Goal: Information Seeking & Learning: Learn about a topic

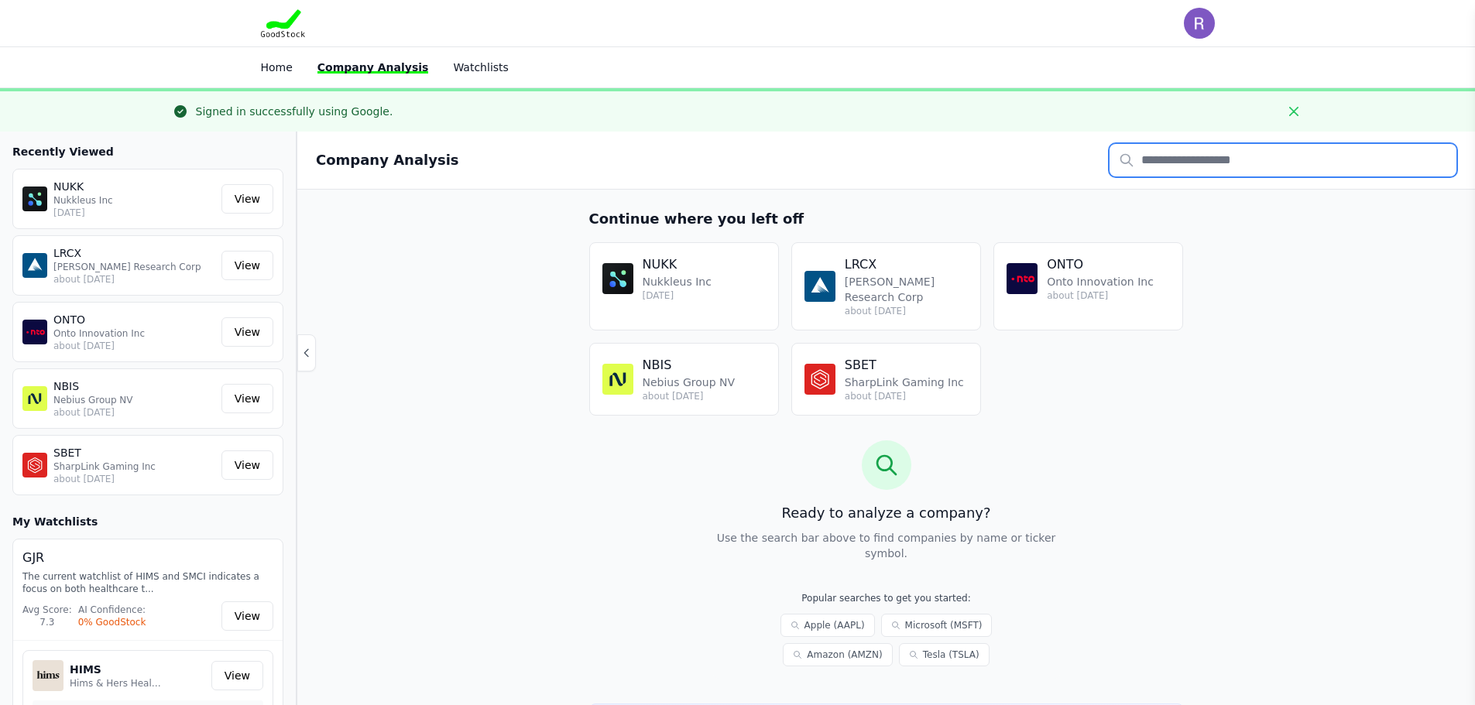
click at [1204, 152] on input "text" at bounding box center [1282, 160] width 347 height 33
click at [1201, 162] on input "text" at bounding box center [1282, 160] width 347 height 33
type input "***"
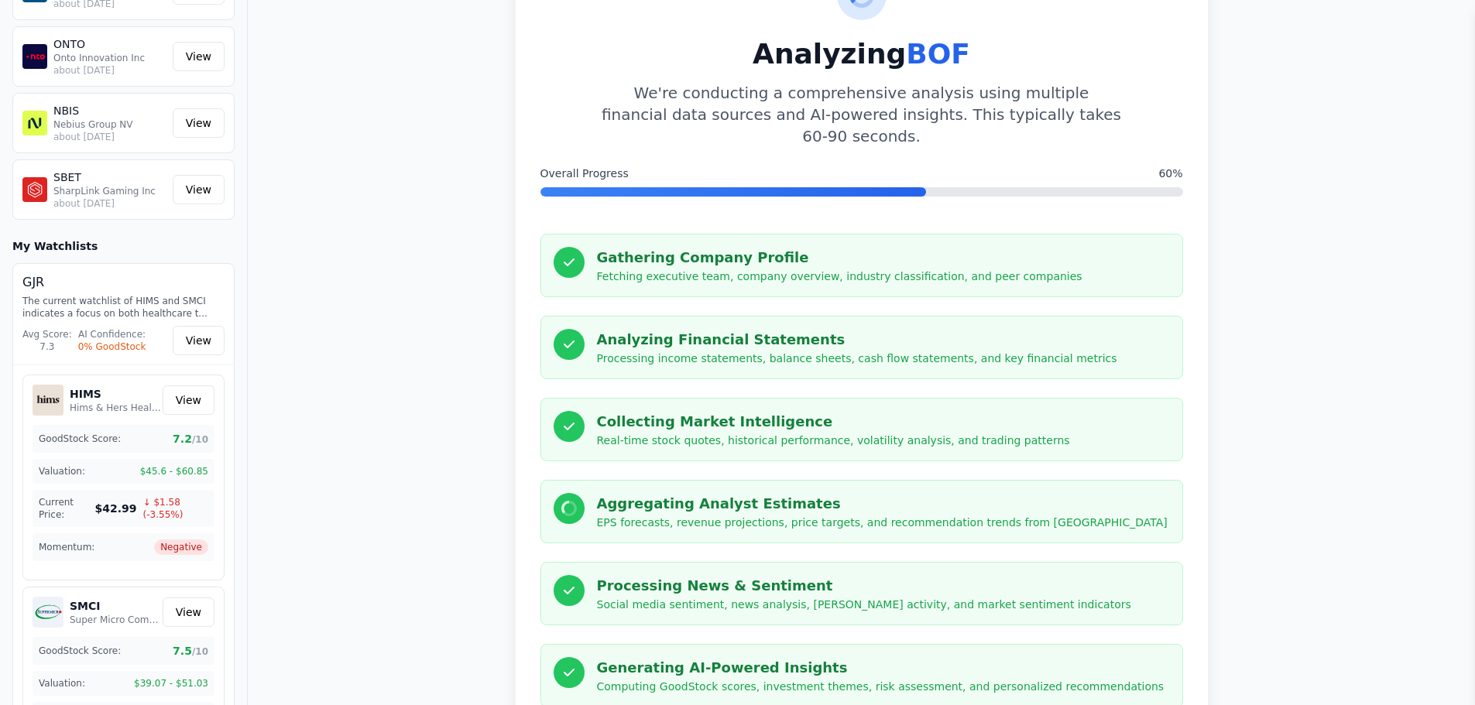
scroll to position [289, 0]
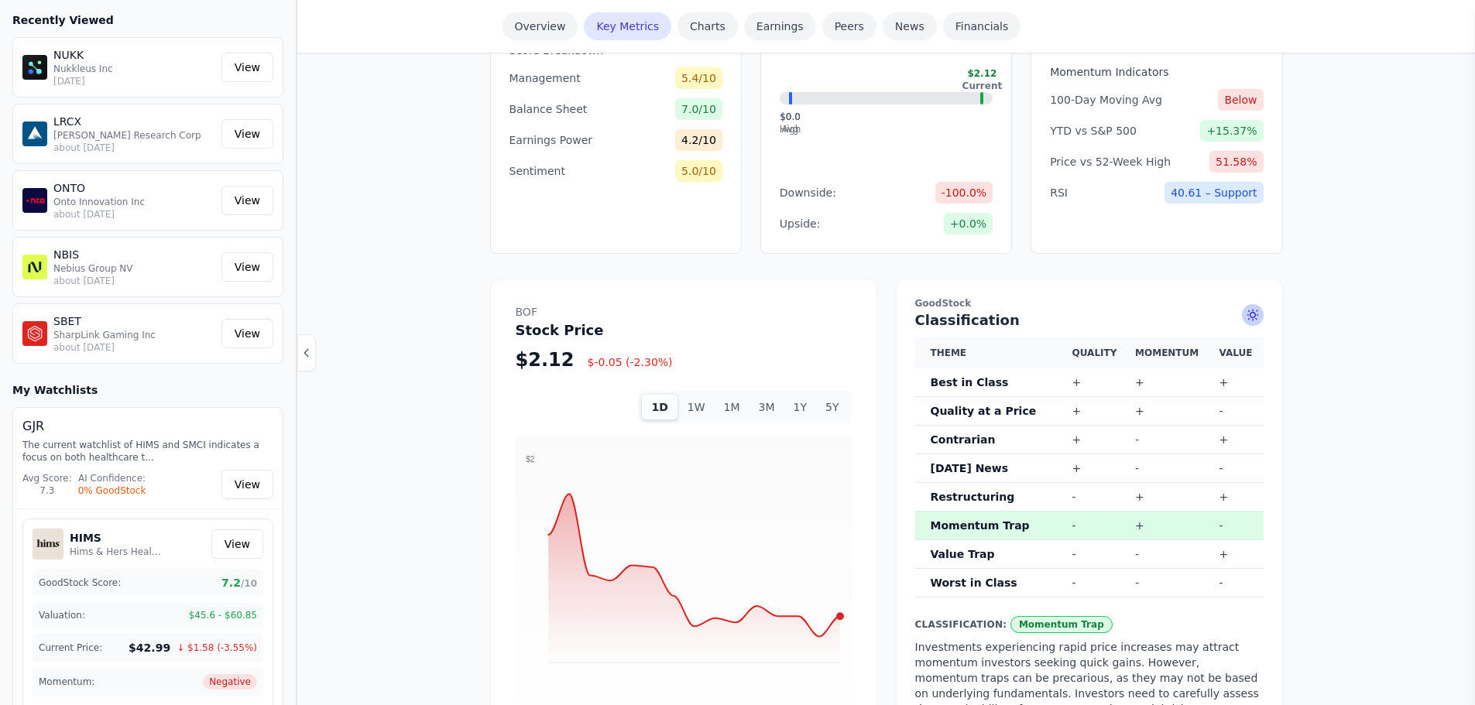
scroll to position [697, 0]
click at [800, 393] on button "1Y" at bounding box center [800, 406] width 32 height 26
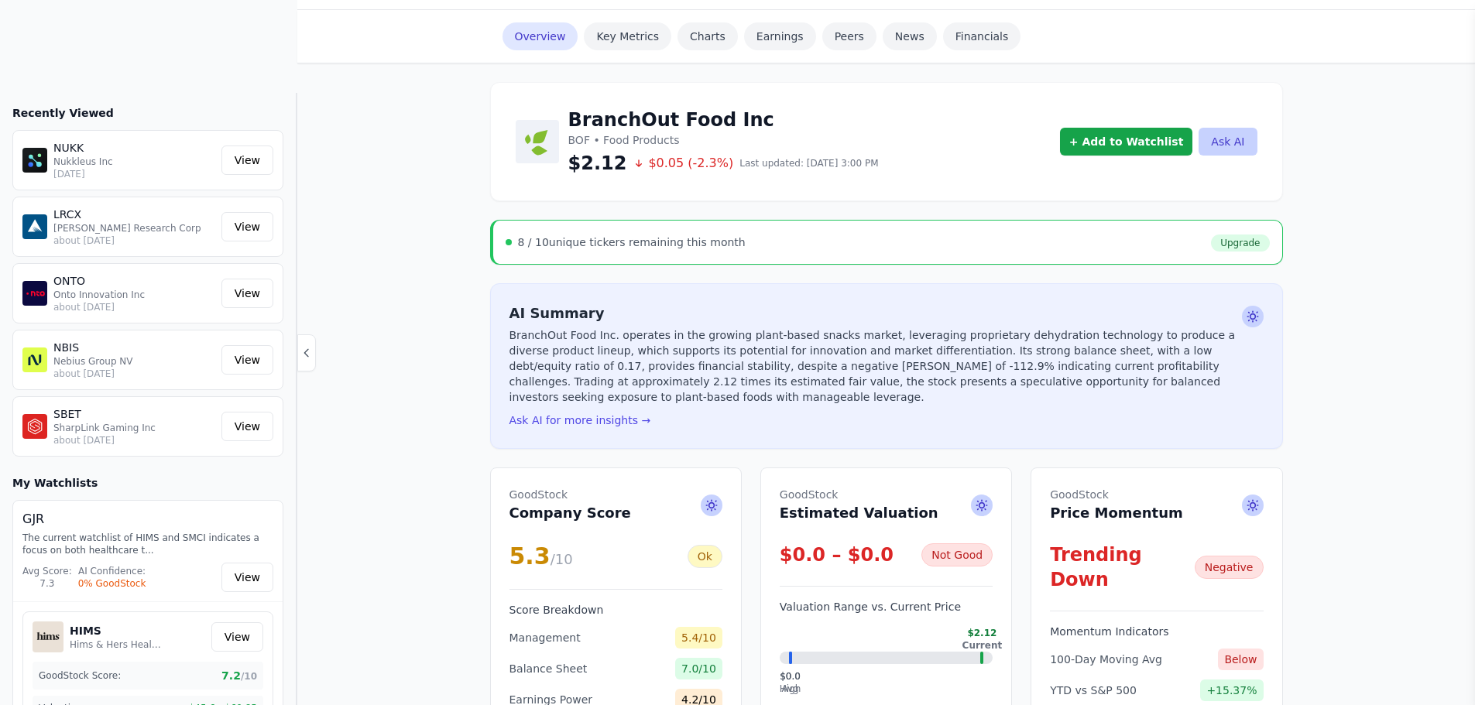
scroll to position [0, 0]
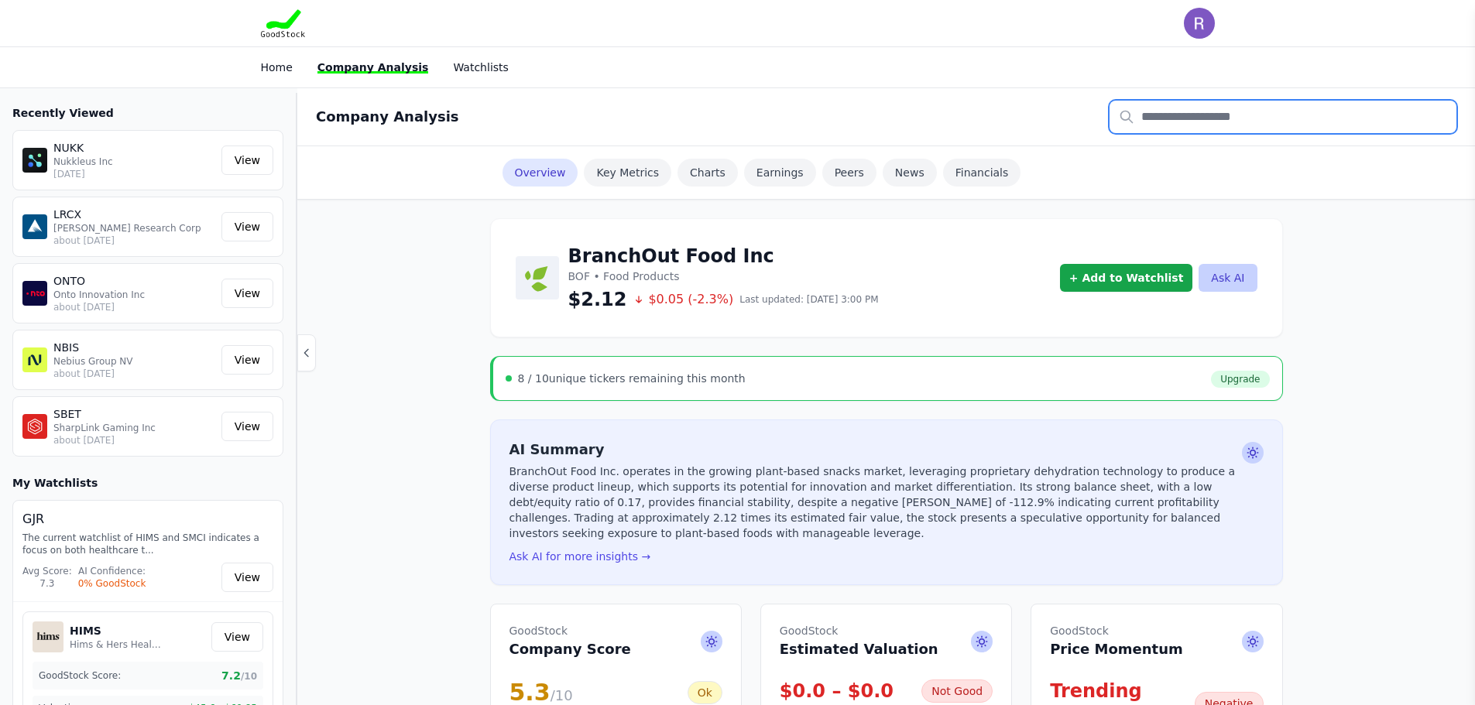
click at [1184, 119] on input "text" at bounding box center [1282, 117] width 347 height 33
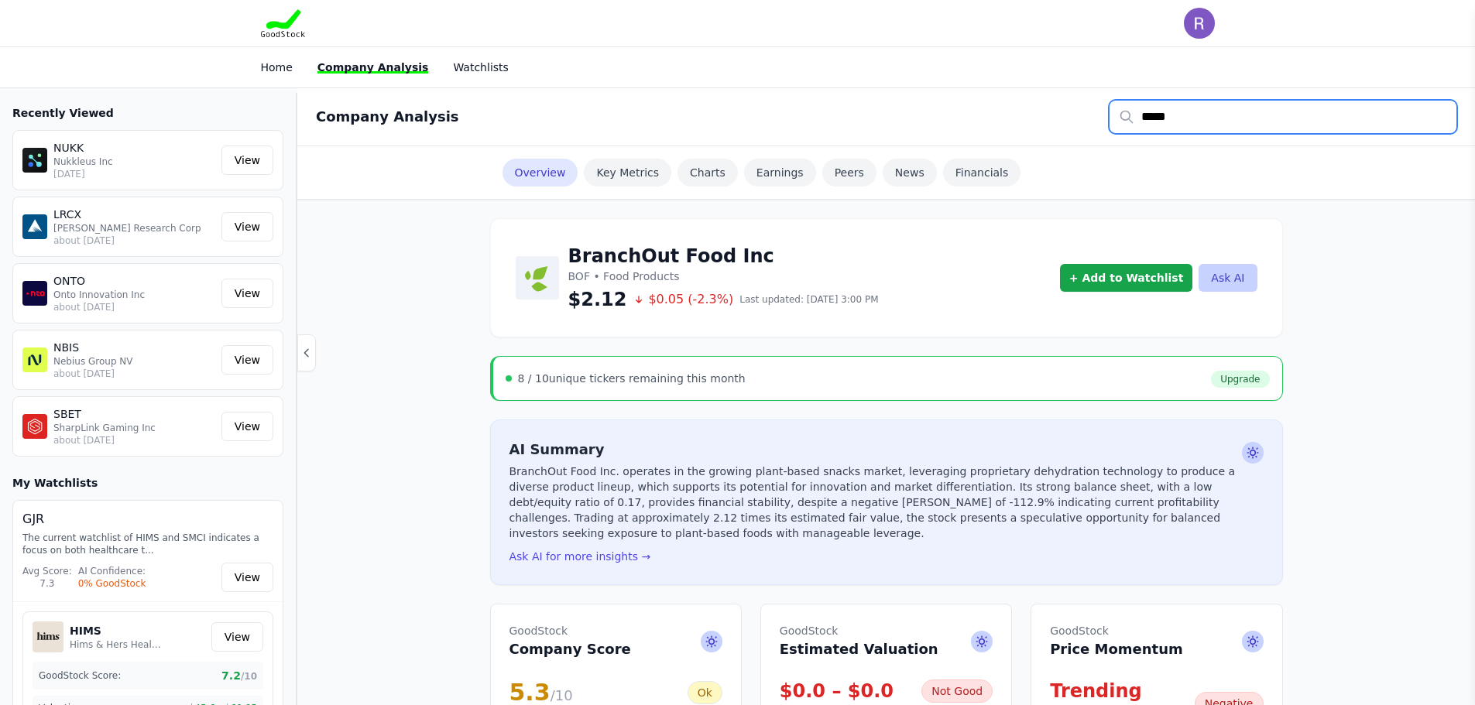
click at [1194, 126] on input "*****" at bounding box center [1282, 117] width 347 height 33
type input "*"
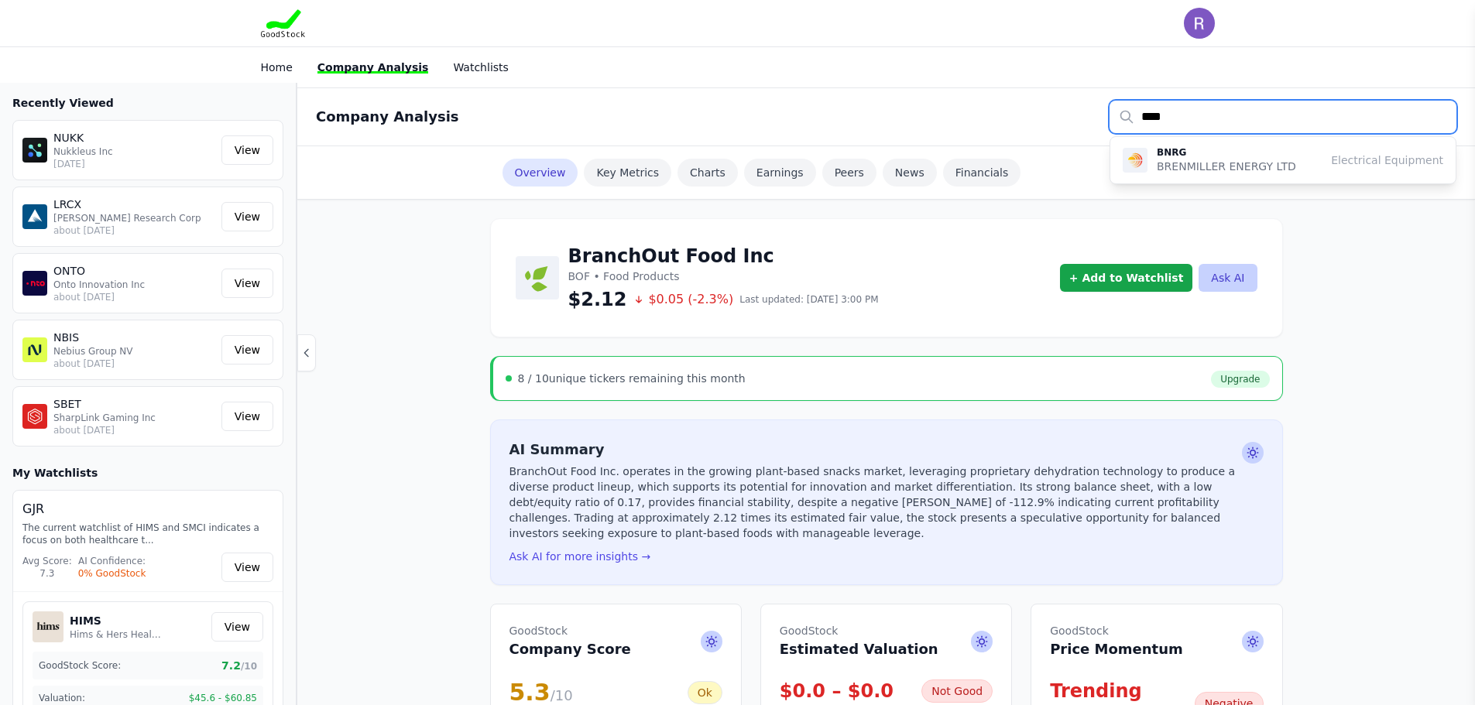
scroll to position [77, 0]
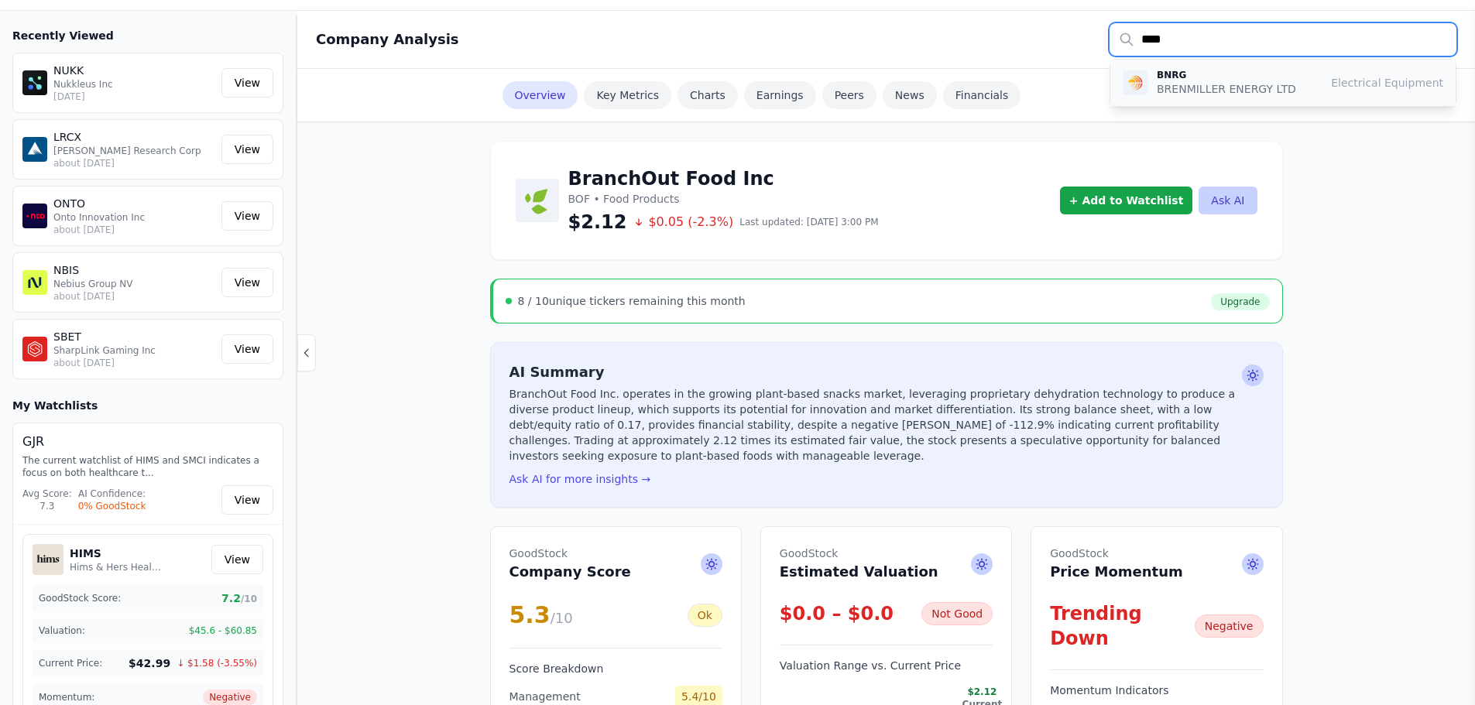
type input "****"
click at [1198, 84] on p "BRENMILLER ENERGY LTD" at bounding box center [1225, 88] width 139 height 15
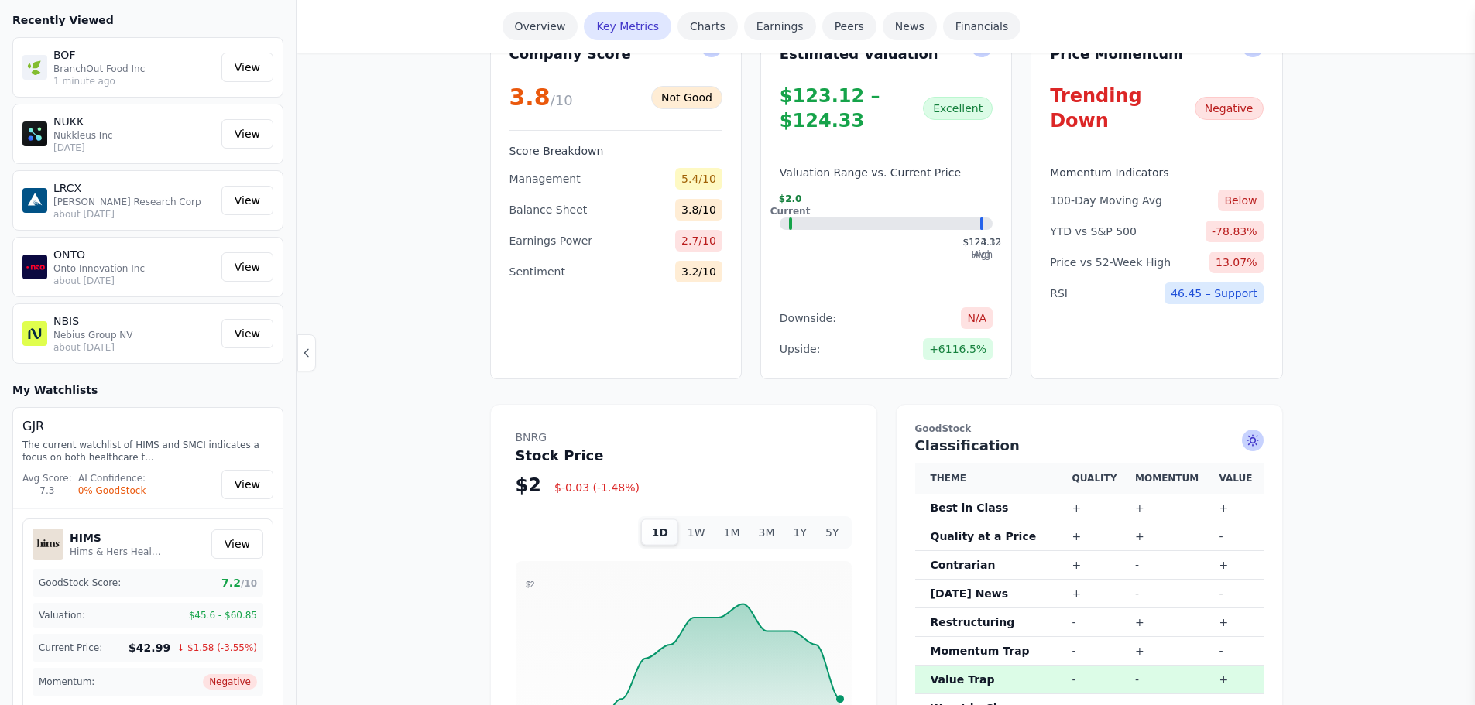
scroll to position [697, 0]
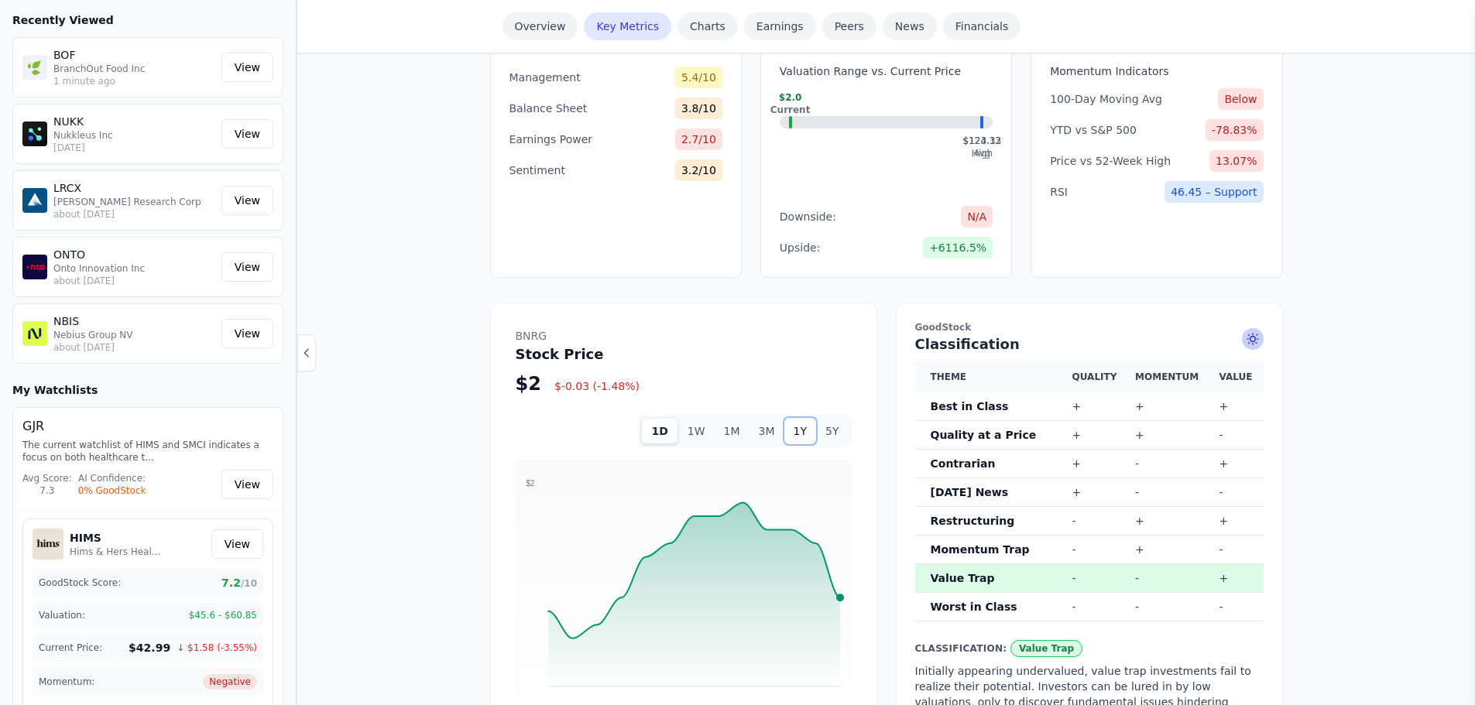
click at [799, 418] on button "1Y" at bounding box center [800, 431] width 32 height 26
click at [807, 423] on button "1Y" at bounding box center [798, 431] width 36 height 26
click at [798, 420] on button "1Y" at bounding box center [798, 431] width 36 height 26
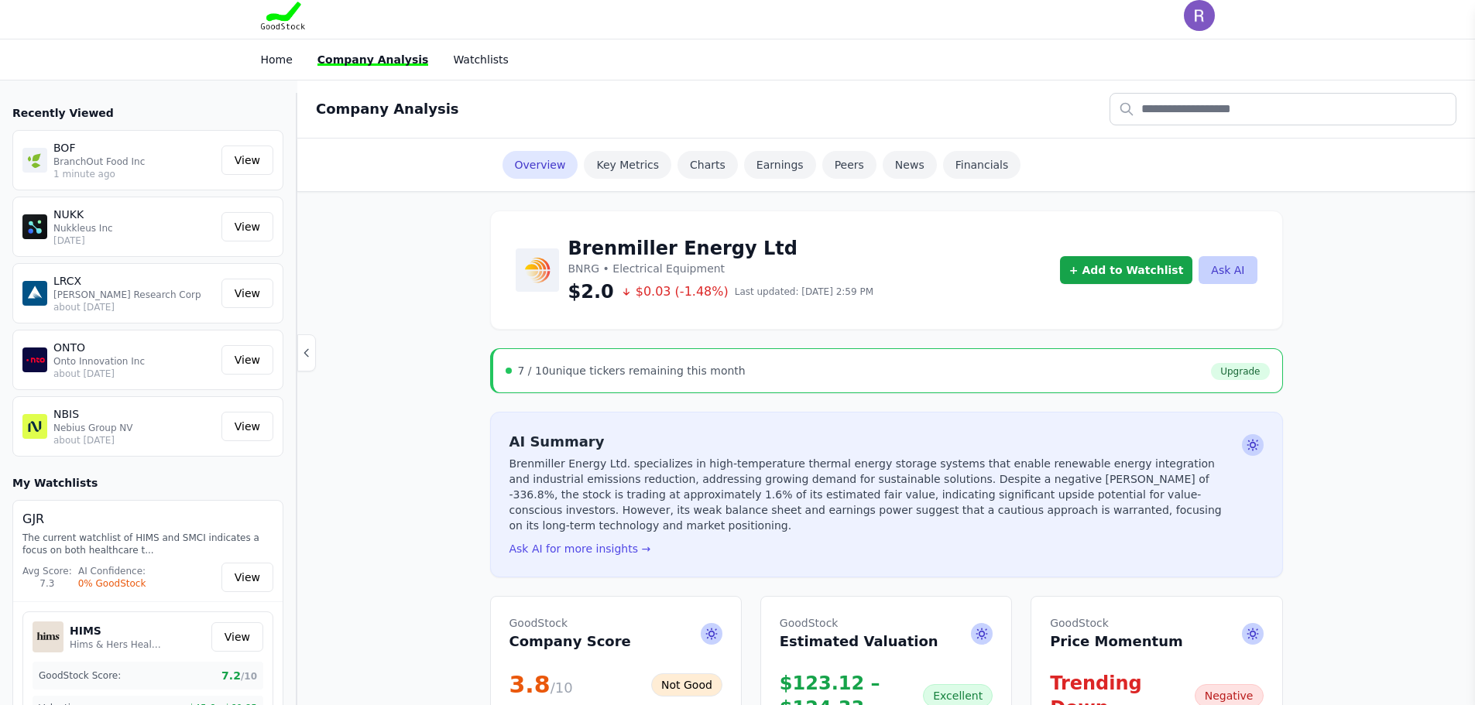
scroll to position [0, 0]
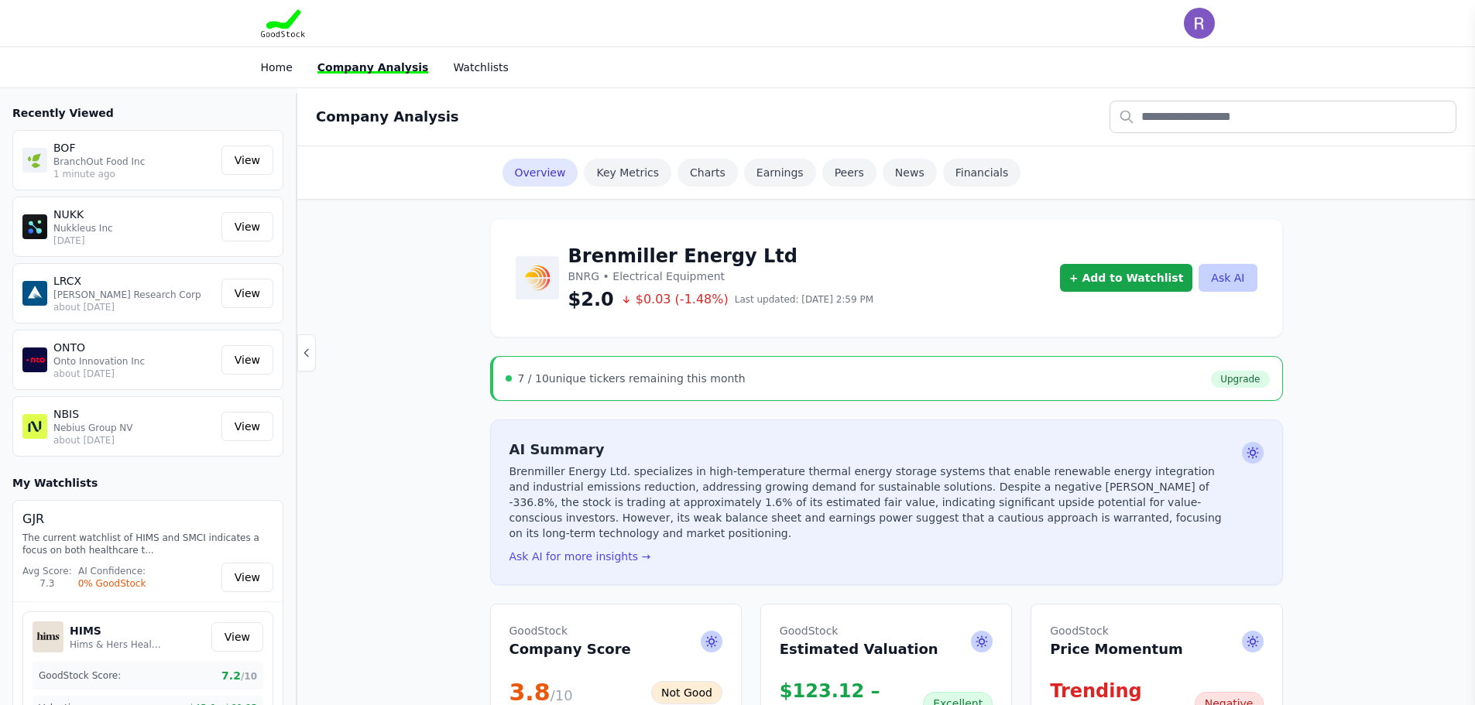
click at [282, 27] on img at bounding box center [283, 23] width 45 height 28
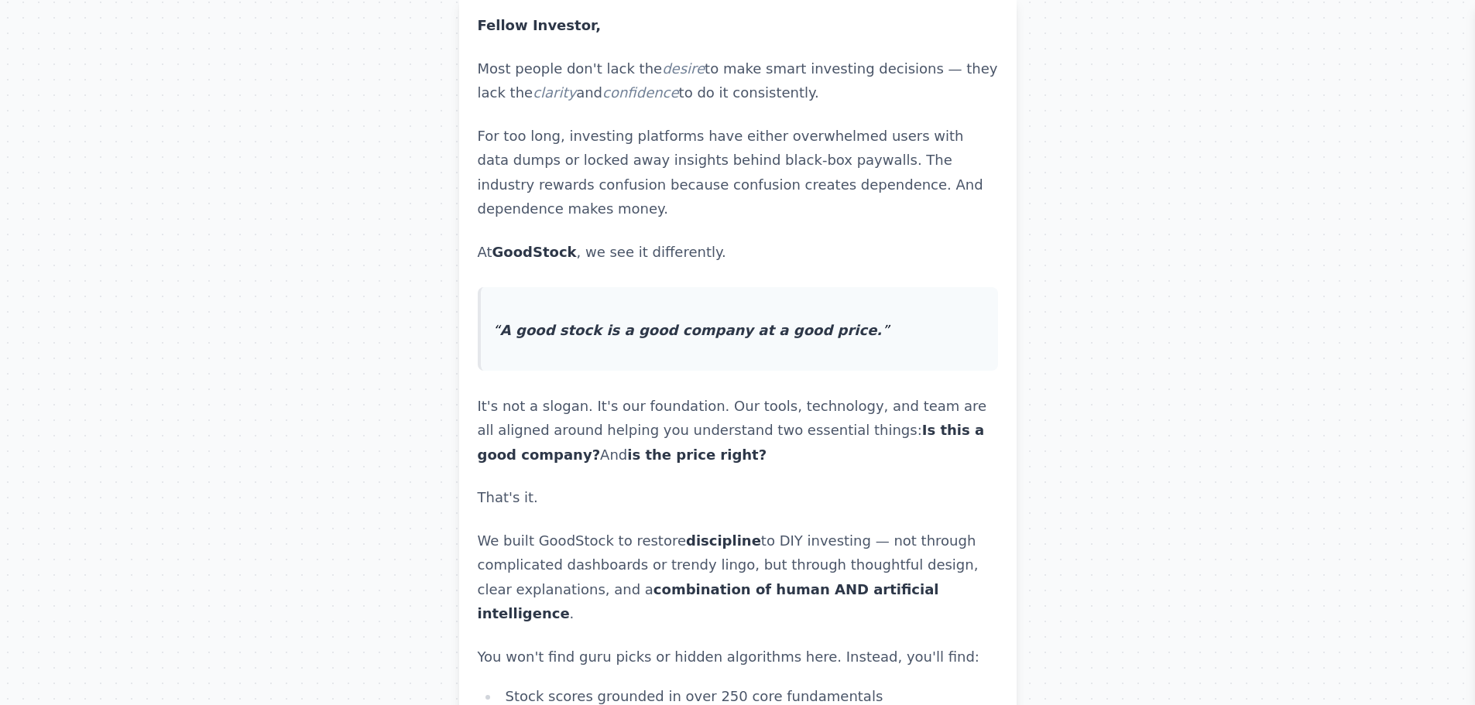
scroll to position [3885, 0]
